Goal: Find specific page/section: Find specific page/section

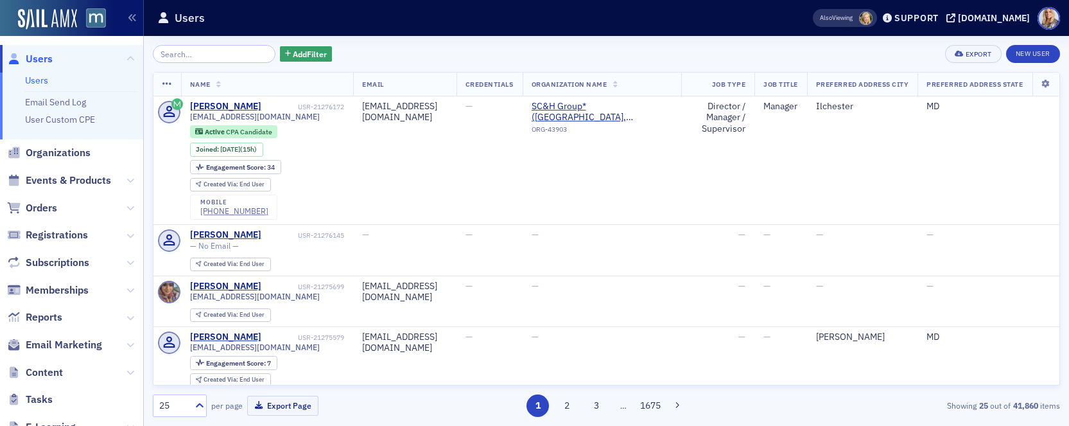
click at [210, 56] on input "search" at bounding box center [214, 54] width 123 height 18
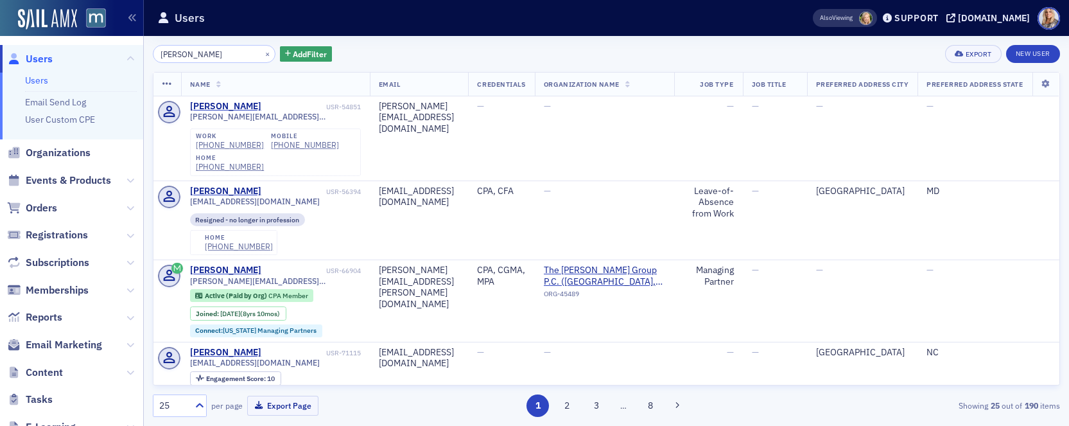
click at [181, 55] on input "[PERSON_NAME]" at bounding box center [214, 54] width 123 height 18
click at [186, 51] on input "[PERSON_NAME]" at bounding box center [214, 54] width 123 height 18
click at [233, 51] on input "[PERSON_NAME]" at bounding box center [214, 54] width 123 height 18
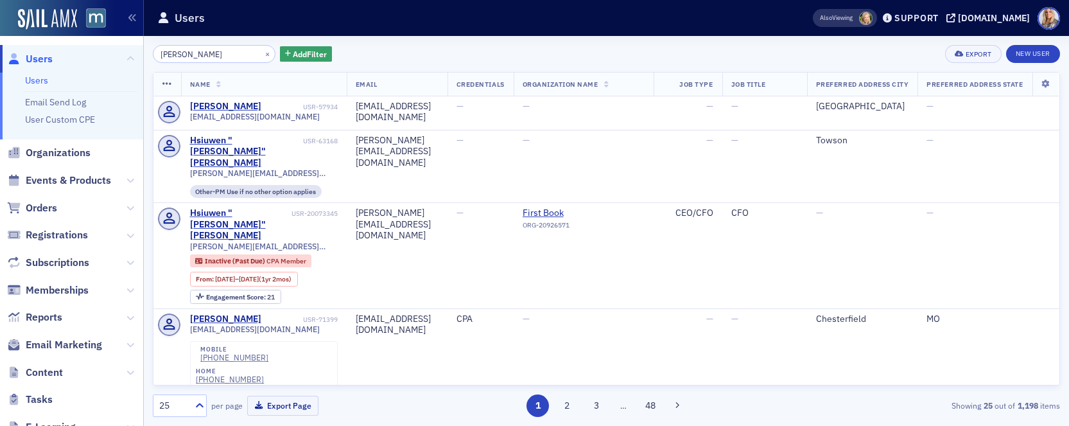
drag, startPoint x: 219, startPoint y: 56, endPoint x: 120, endPoint y: 51, distance: 99.0
click at [120, 51] on div "Users Users Email Send Log User Custom CPE Organizations Events & Products Orde…" at bounding box center [534, 213] width 1069 height 426
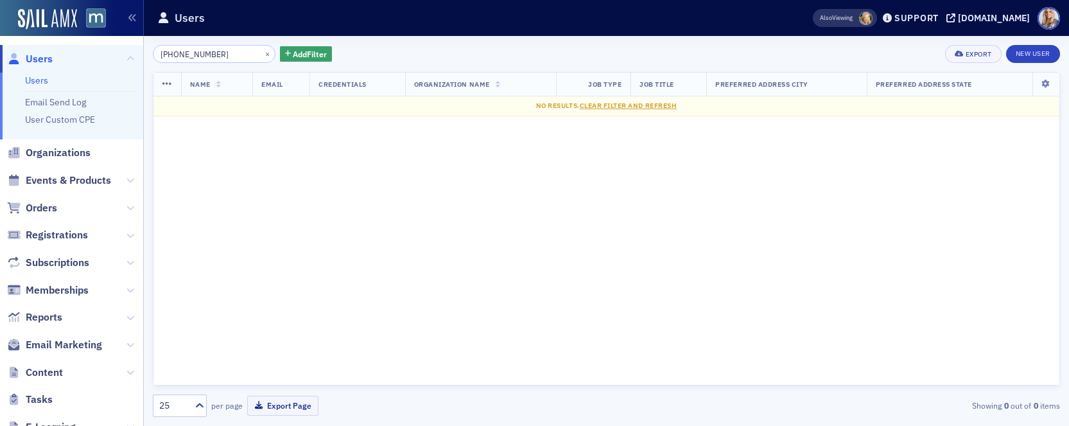
type input "[PHONE_NUMBER]"
drag, startPoint x: 225, startPoint y: 52, endPoint x: 129, endPoint y: 44, distance: 96.0
click at [129, 44] on div "Users Users Email Send Log User Custom CPE Organizations Events & Products Orde…" at bounding box center [534, 213] width 1069 height 426
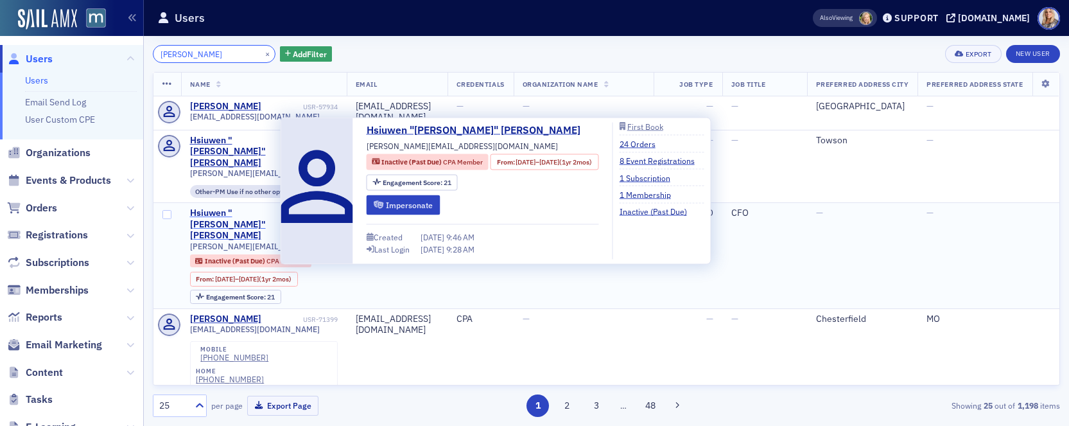
type input "[PERSON_NAME]"
click at [216, 207] on div "Hsiuwen "[PERSON_NAME]" [PERSON_NAME]" at bounding box center [239, 224] width 99 height 34
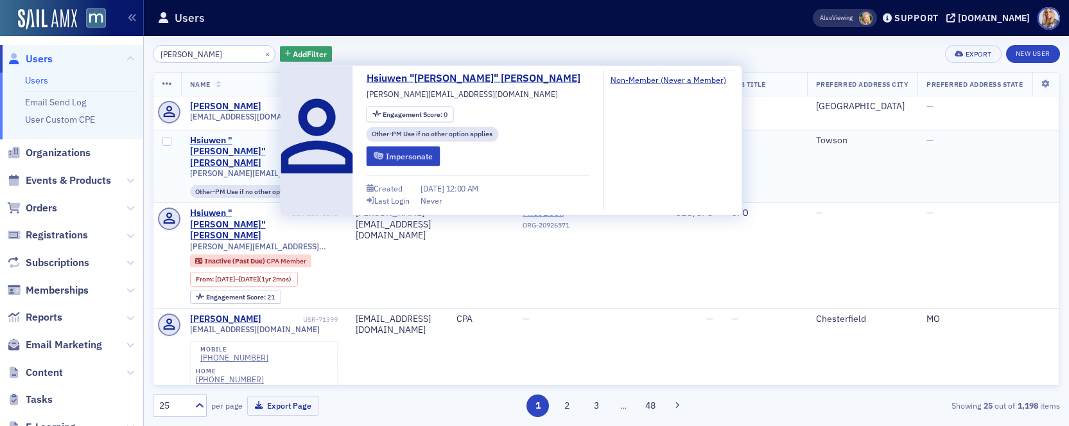
click at [224, 141] on div "Hsiuwen "[PERSON_NAME]" [PERSON_NAME]" at bounding box center [245, 152] width 110 height 34
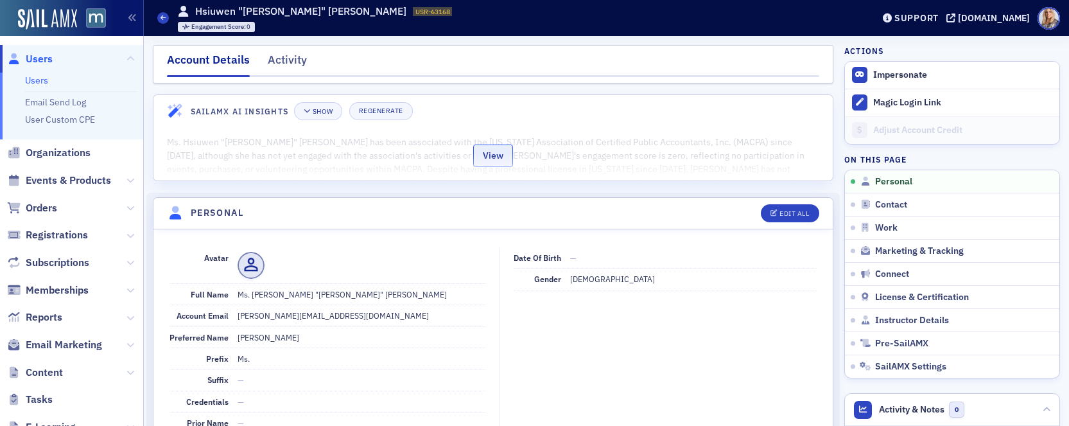
click at [493, 153] on button "View" at bounding box center [493, 156] width 40 height 22
